Goal: Navigation & Orientation: Understand site structure

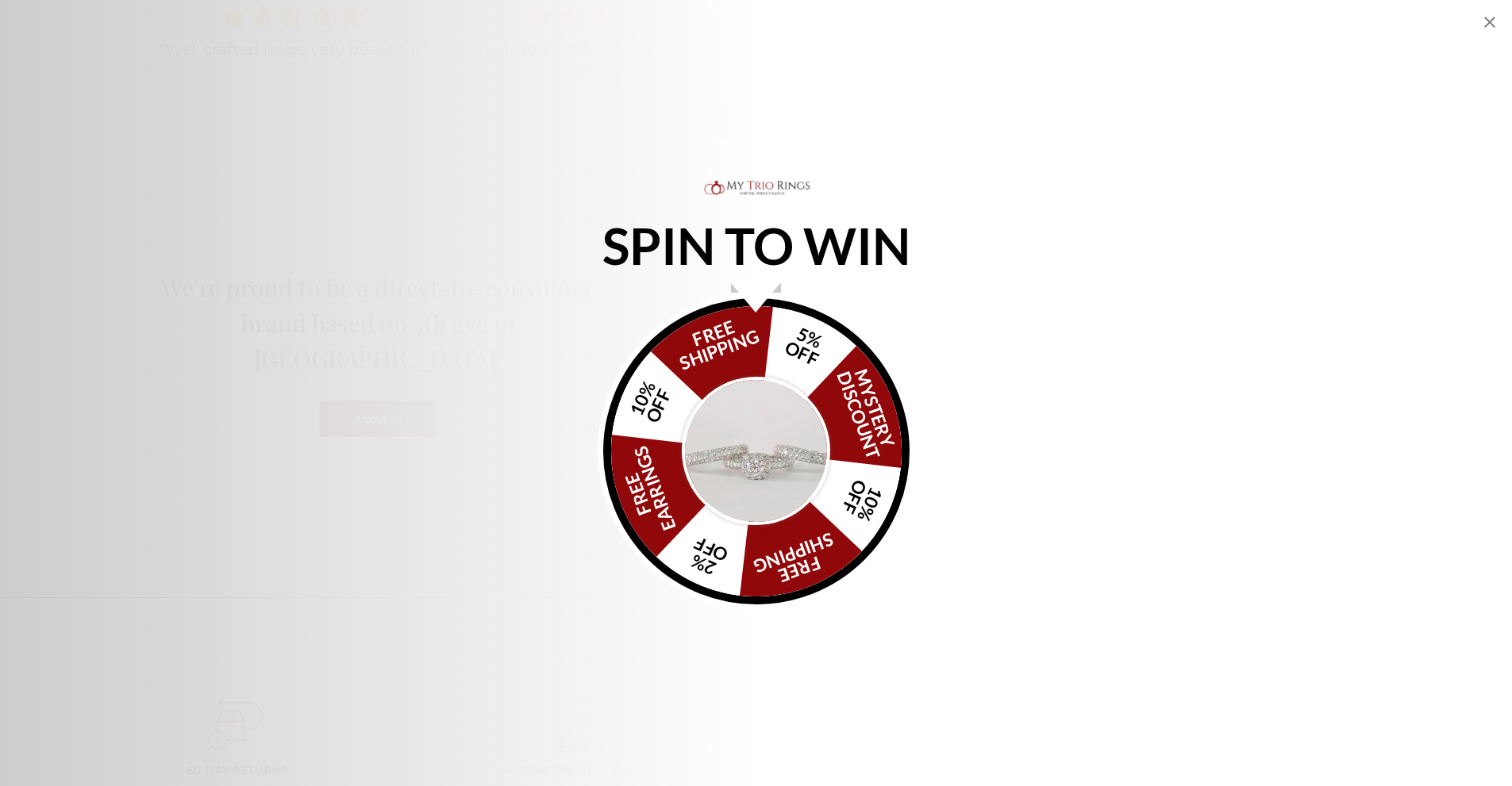
scroll to position [1904, 0]
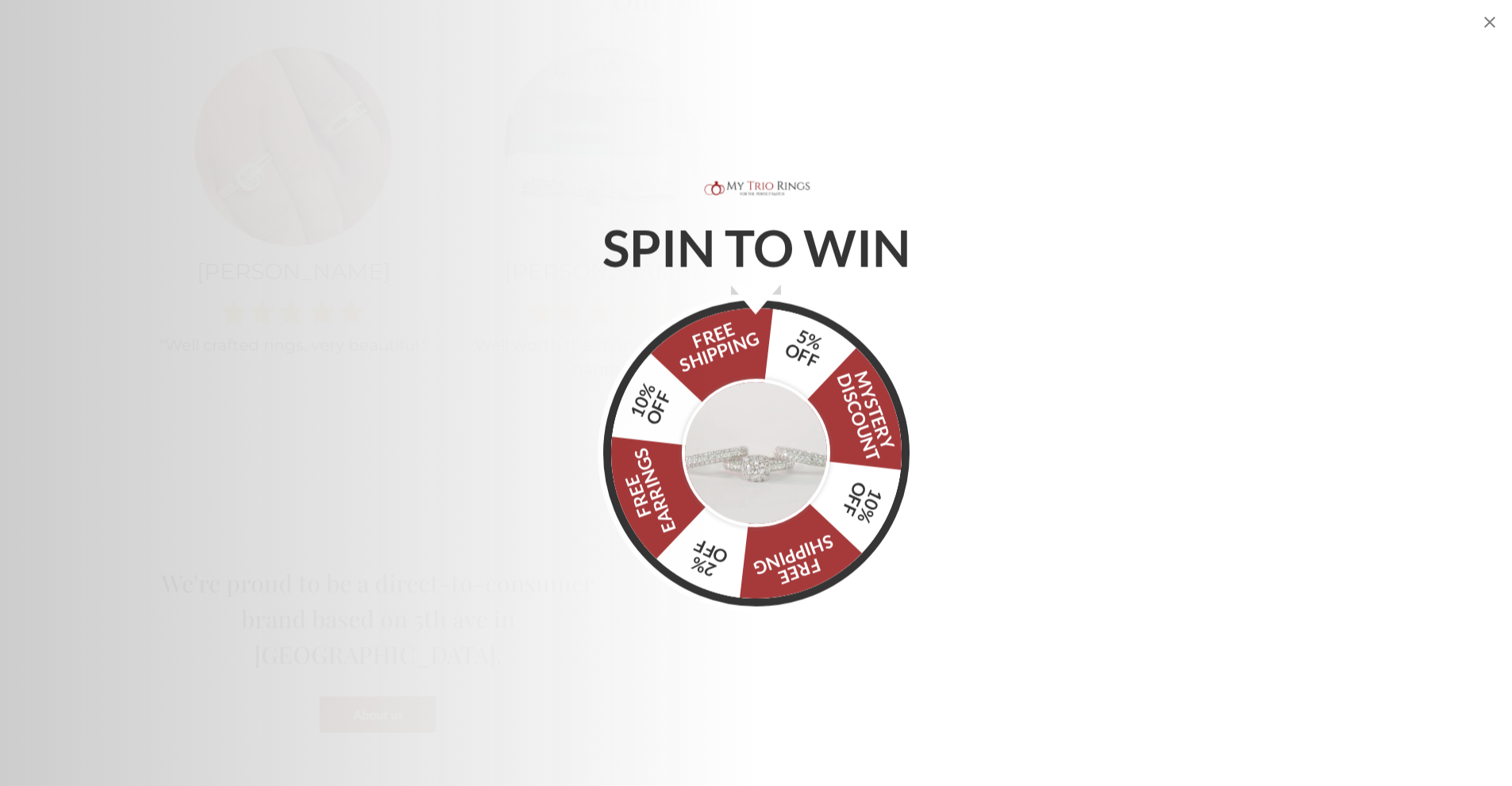
scroll to position [1666, 0]
click at [738, 350] on div "FREE SHIPPING 5% OFF Mystery Discount 10% OFF FREE SHIPPING 2% OFF FREE EARRING…" at bounding box center [756, 451] width 307 height 307
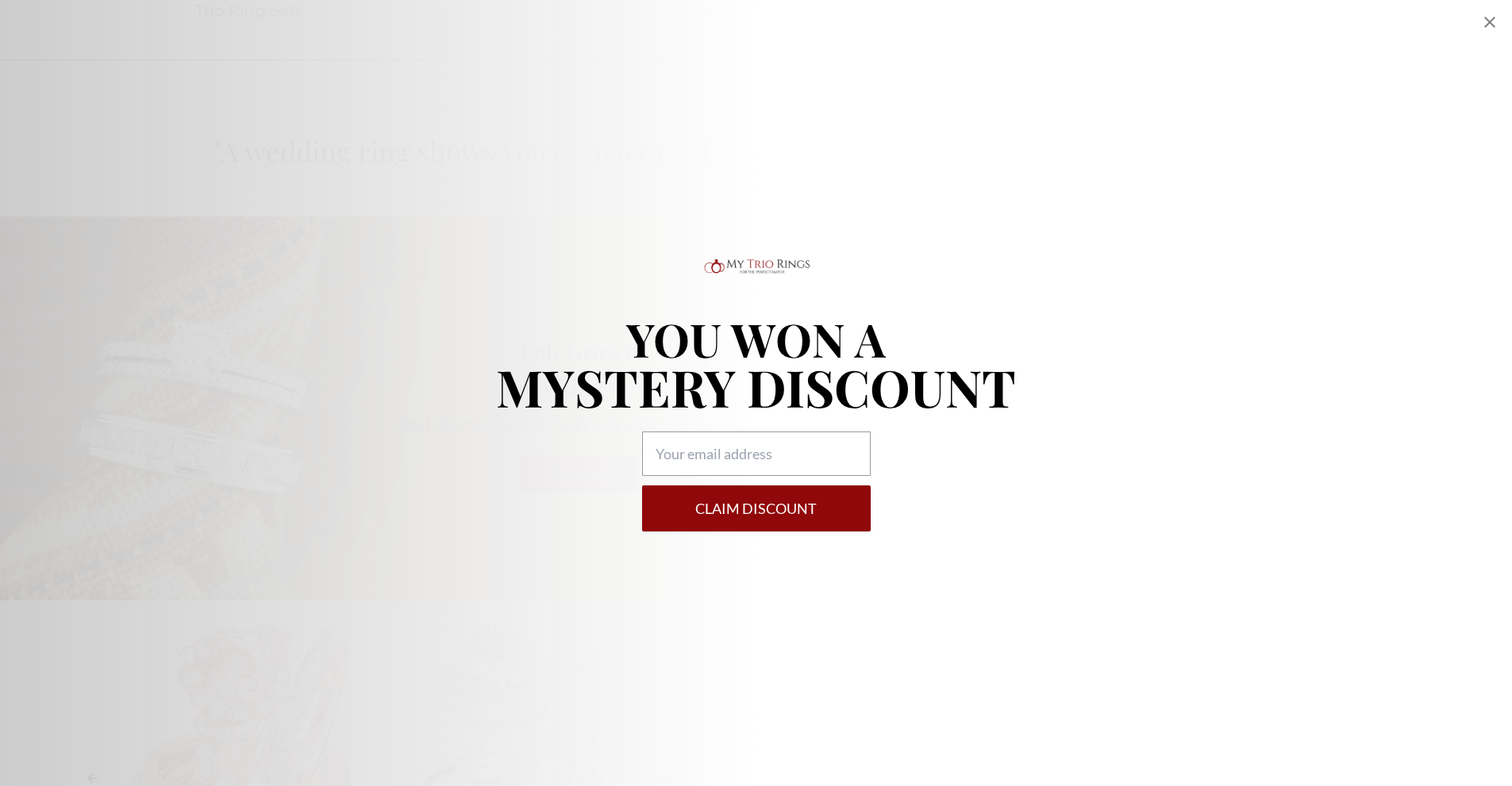
scroll to position [3253, 0]
click at [1492, 21] on icon "Close popup" at bounding box center [1490, 22] width 19 height 19
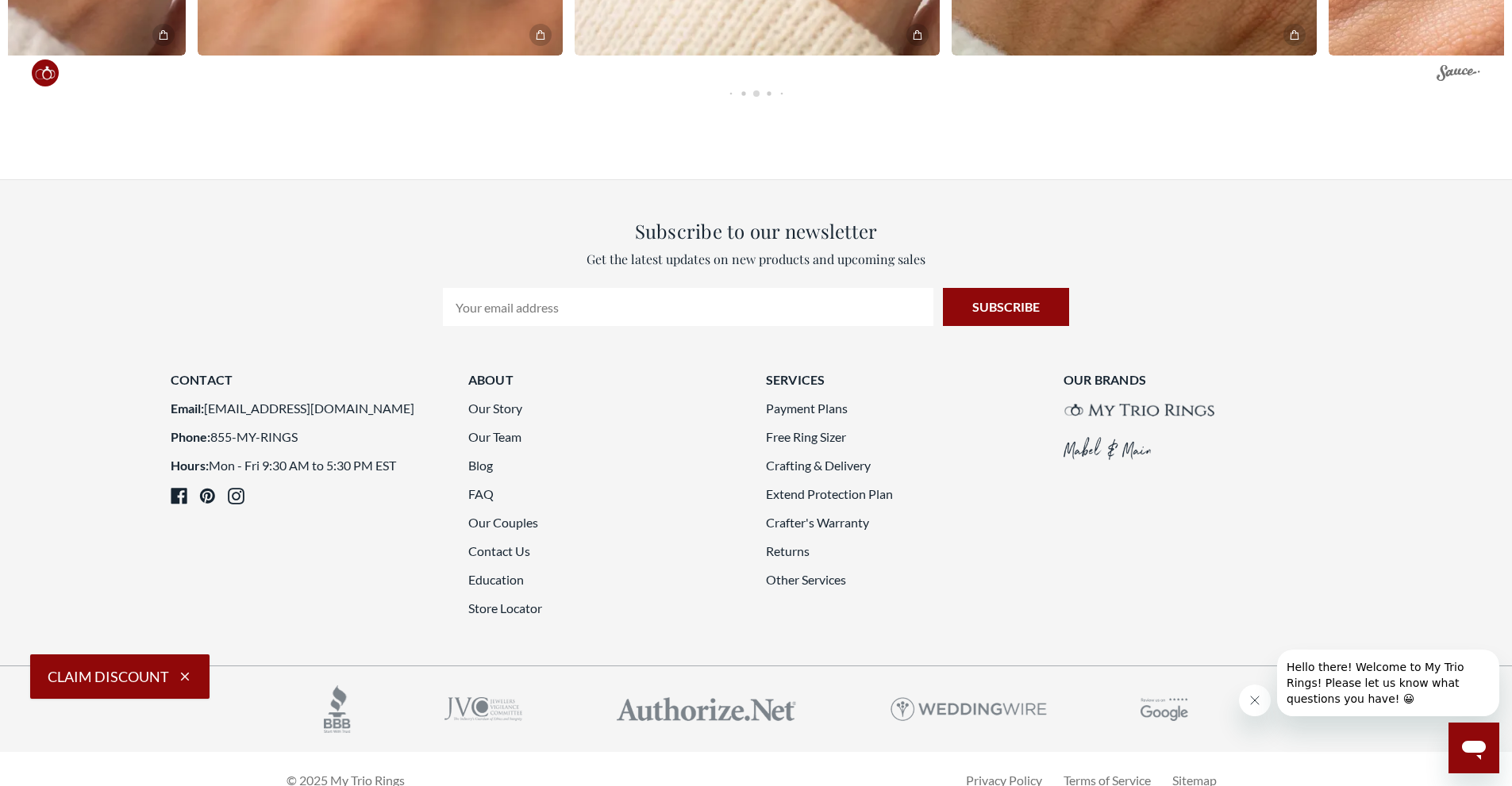
scroll to position [6586, 0]
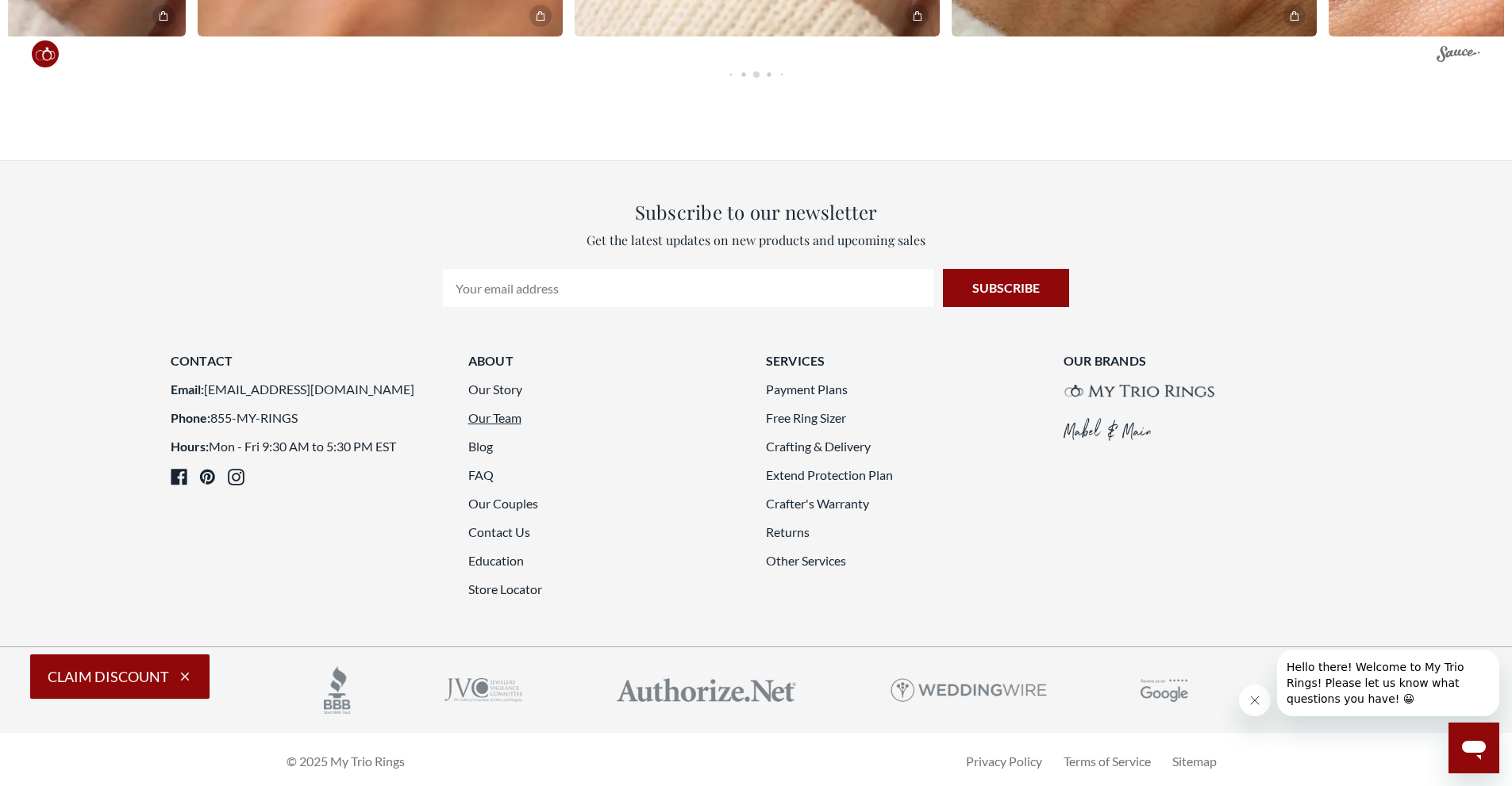
click at [510, 411] on link "Our Team" at bounding box center [495, 418] width 53 height 15
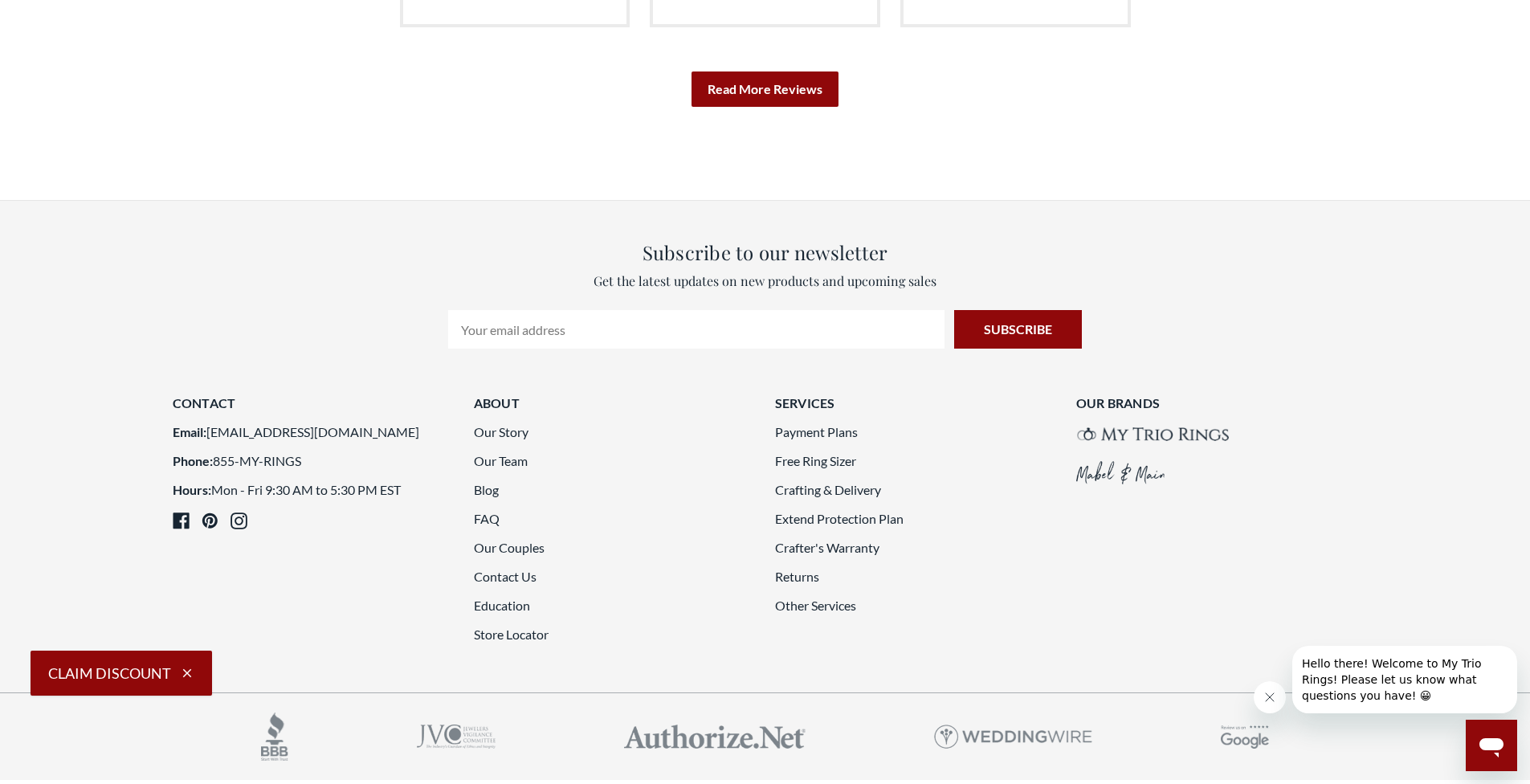
scroll to position [3963, 0]
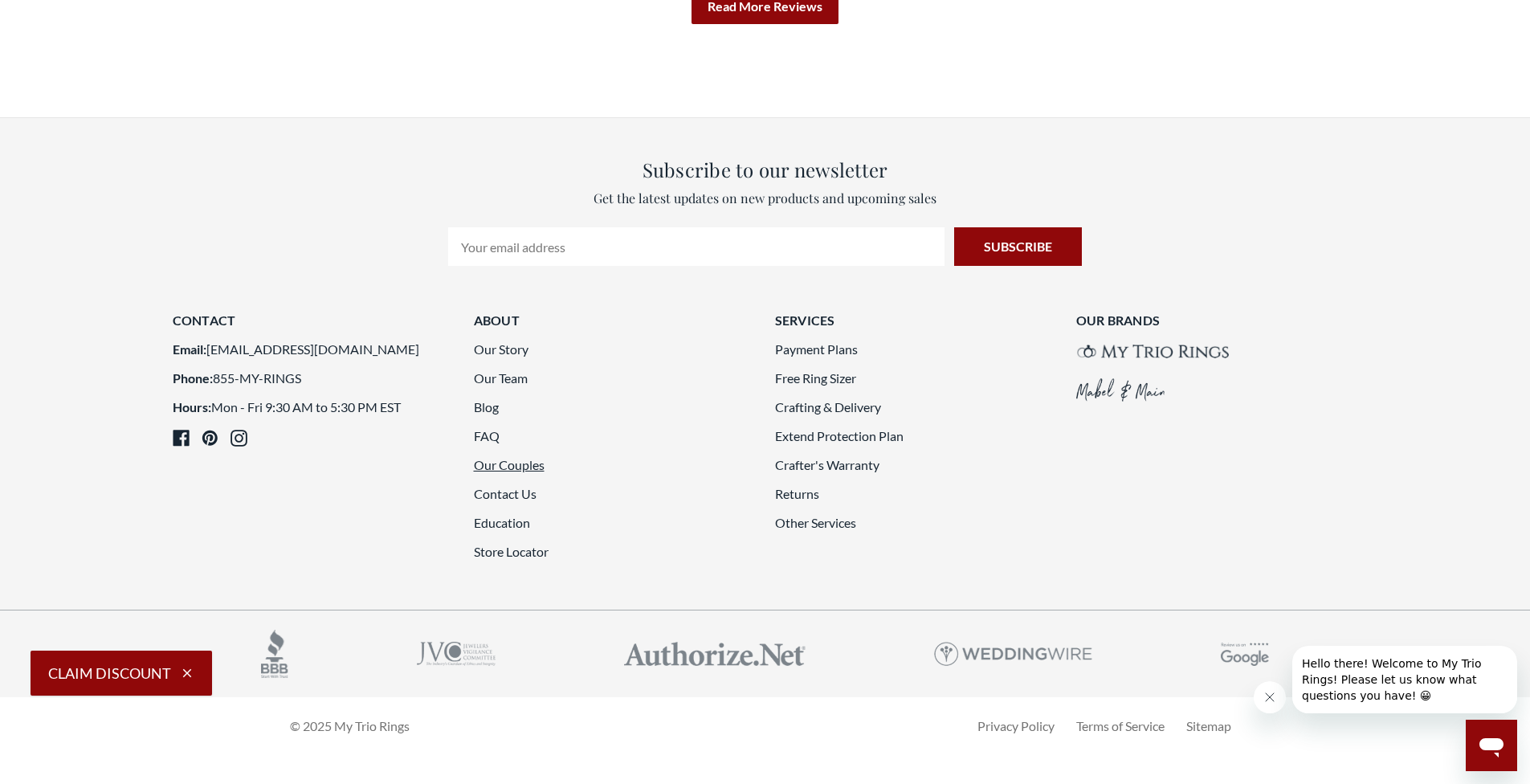
click at [533, 457] on link "Our Couples" at bounding box center [509, 465] width 70 height 16
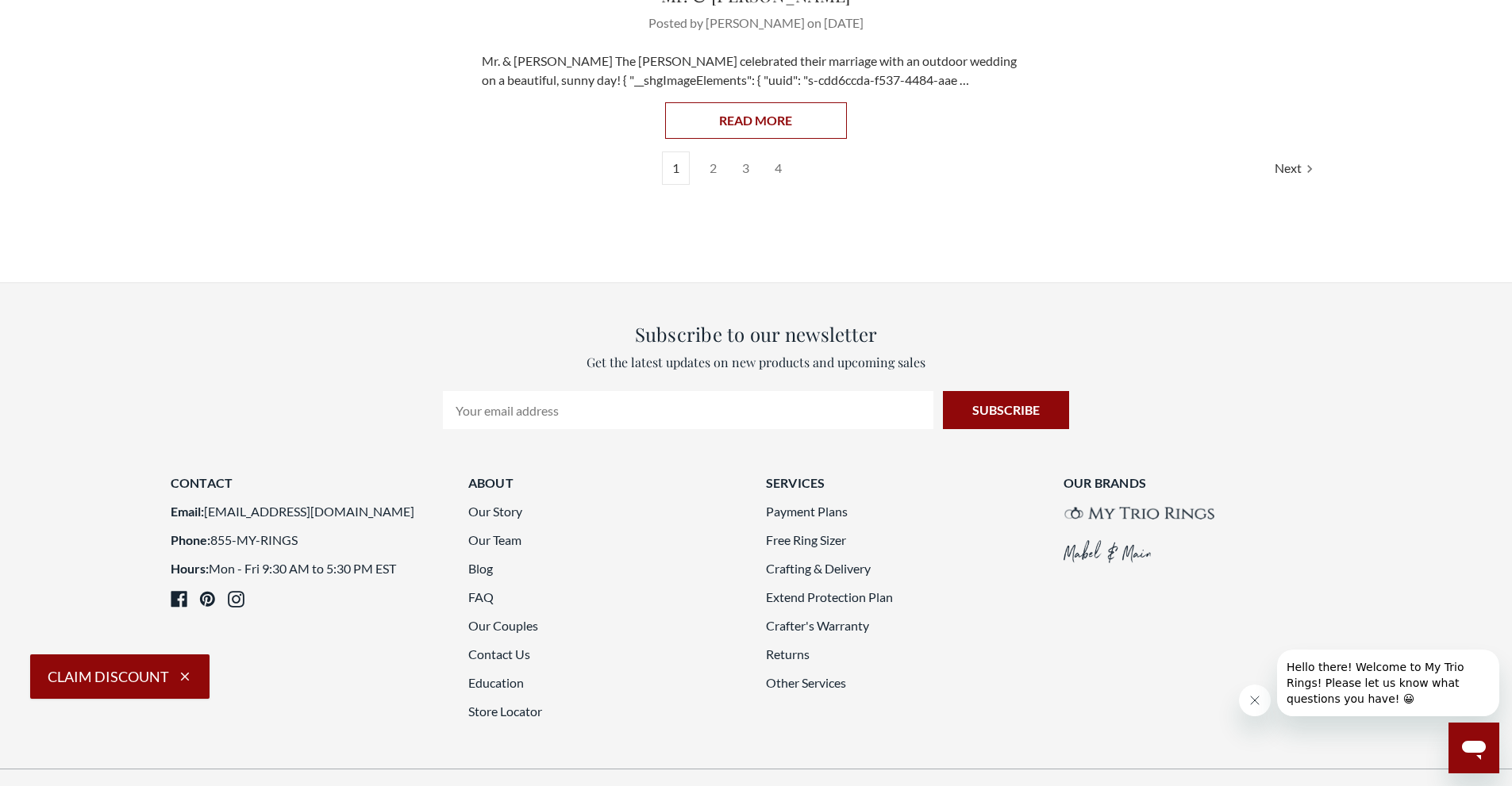
scroll to position [2301, 0]
click at [494, 532] on link "Our Team" at bounding box center [495, 539] width 53 height 15
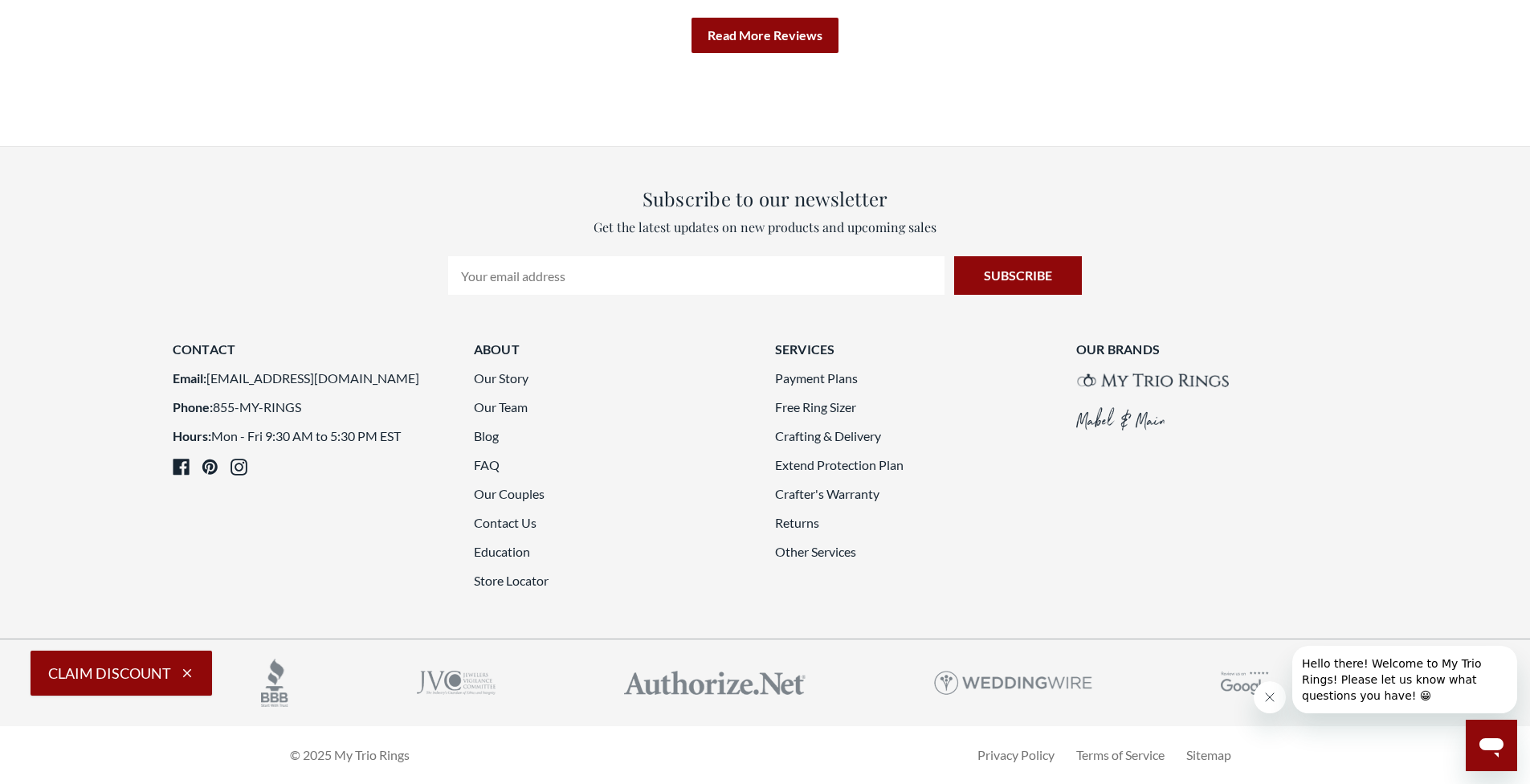
scroll to position [3963, 0]
